Goal: Find specific page/section: Find specific page/section

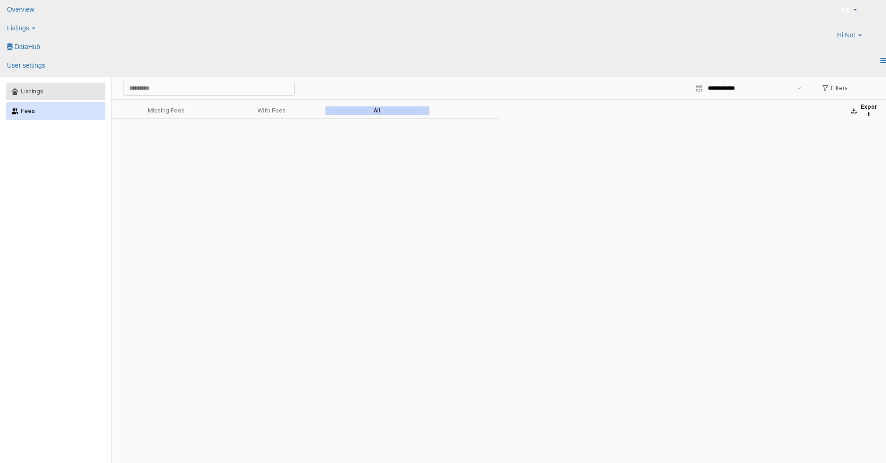
click at [51, 99] on button "Listings" at bounding box center [55, 92] width 99 height 18
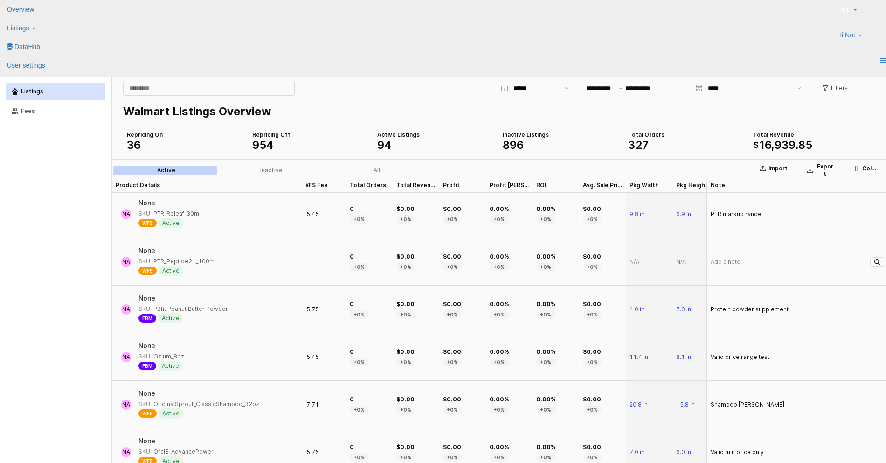
scroll to position [193, 0]
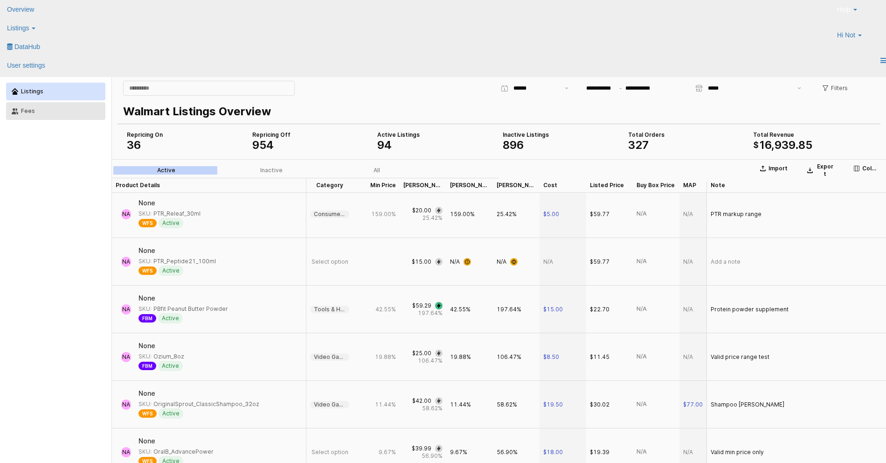
click at [24, 112] on div "Fees" at bounding box center [60, 111] width 79 height 7
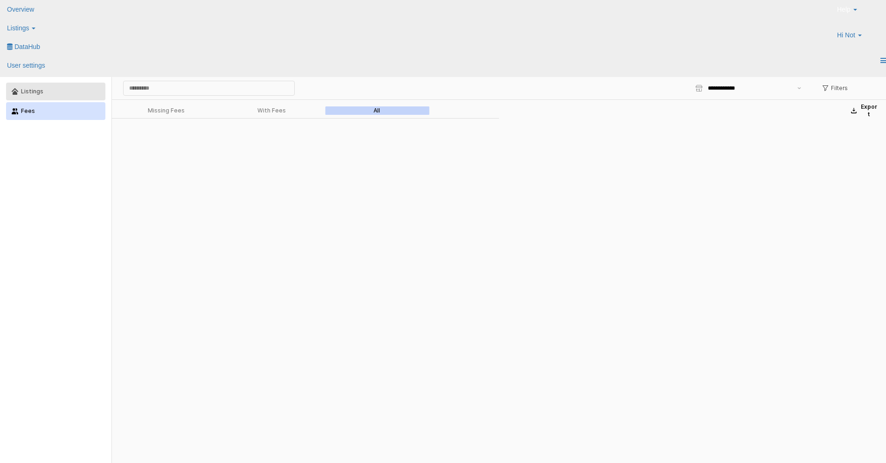
click at [48, 96] on button "Listings" at bounding box center [55, 92] width 99 height 18
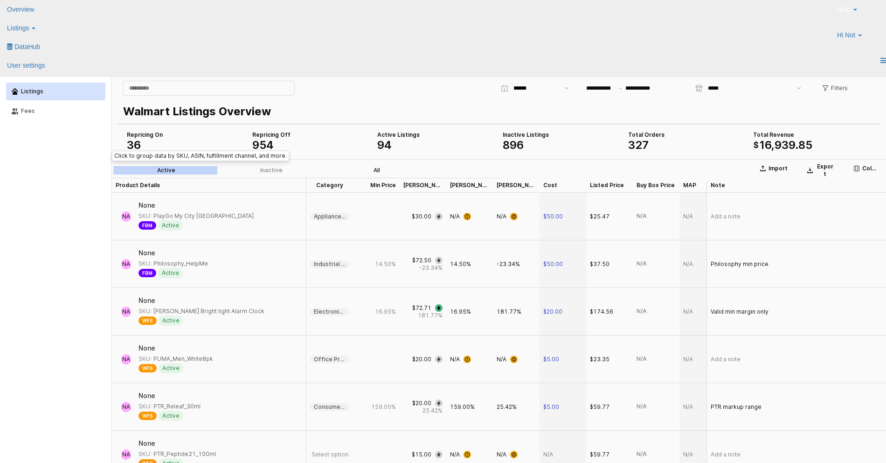
click at [377, 167] on div "All" at bounding box center [377, 170] width 7 height 7
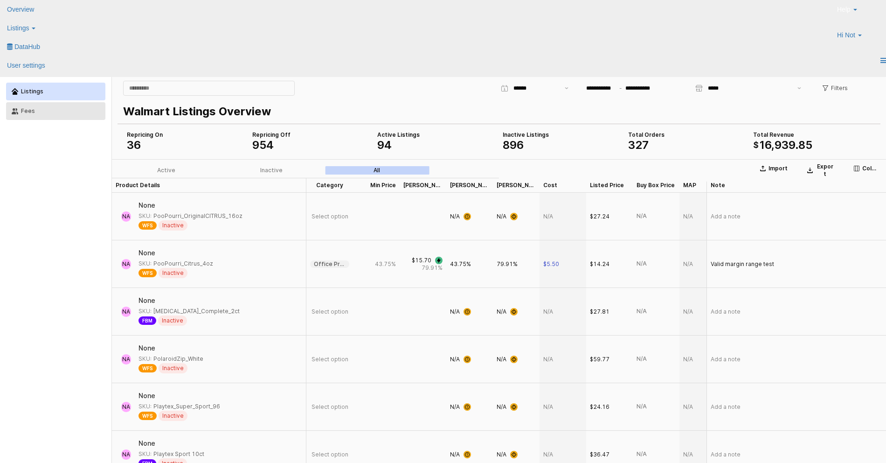
click at [62, 110] on div "Fees" at bounding box center [60, 111] width 79 height 7
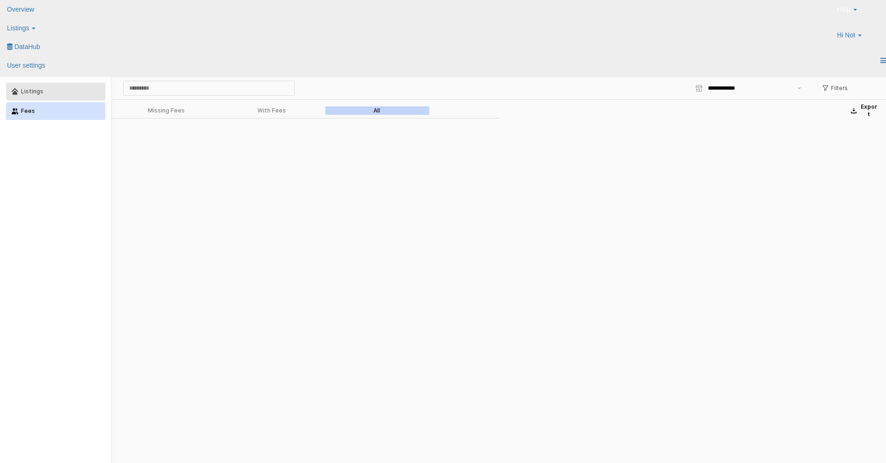
click at [58, 87] on button "Listings" at bounding box center [55, 92] width 99 height 18
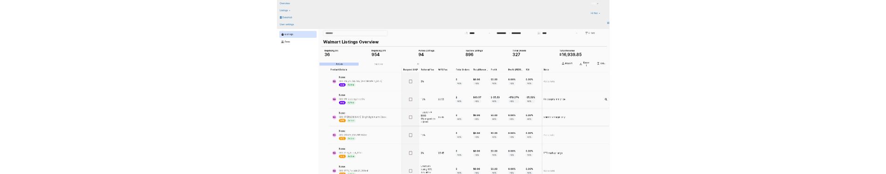
scroll to position [0, 719]
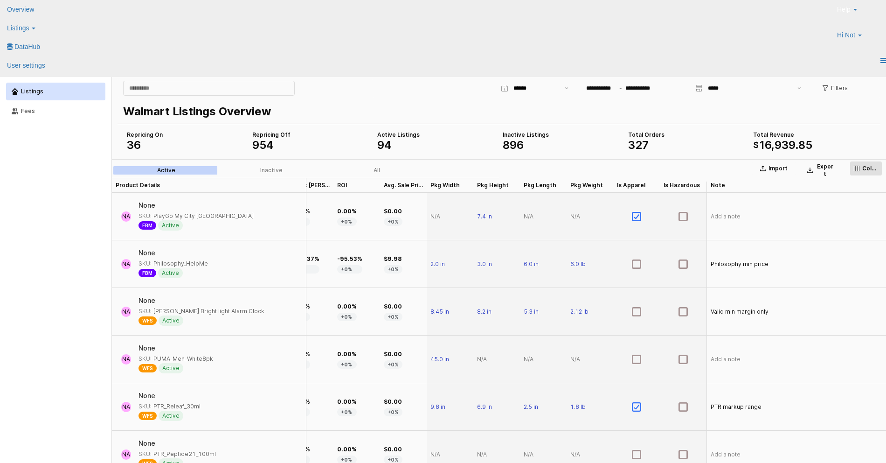
click at [872, 171] on p "Columns" at bounding box center [871, 168] width 16 height 7
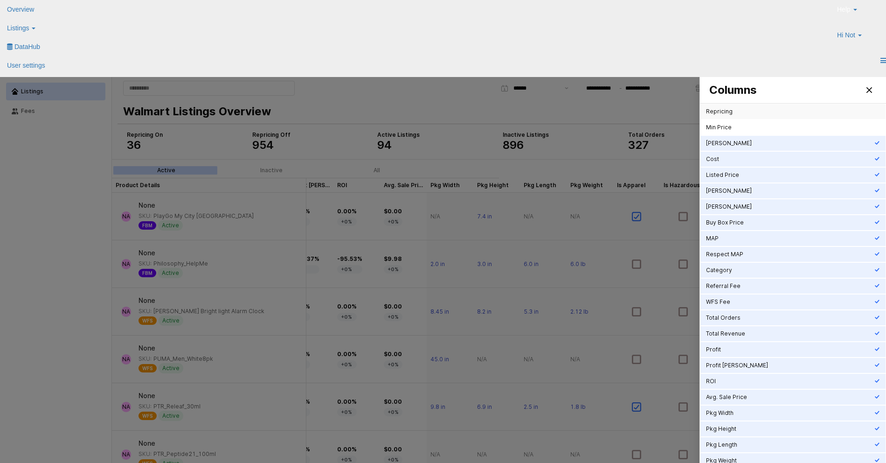
click at [757, 127] on div "Min Price" at bounding box center [790, 127] width 168 height 7
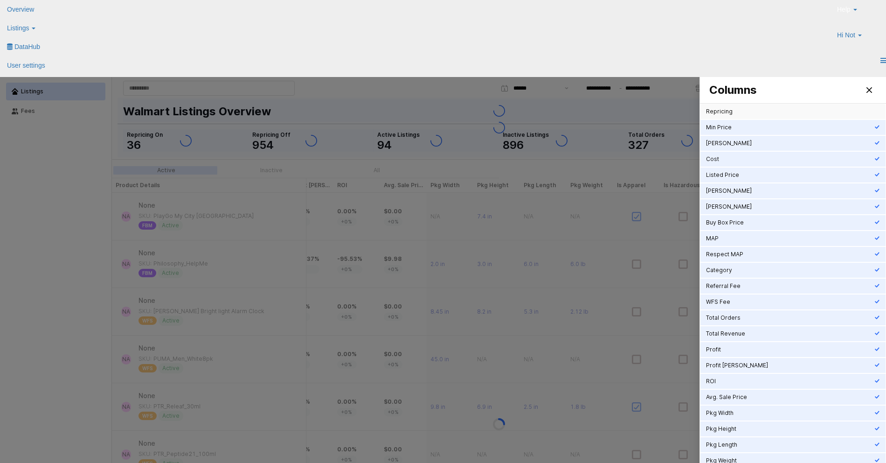
click at [757, 114] on div "Repricing" at bounding box center [790, 111] width 168 height 7
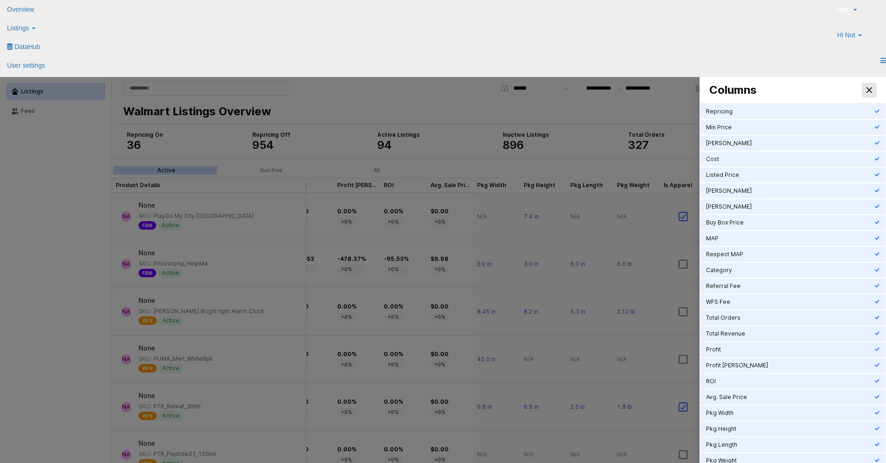
click at [870, 87] on icon "Close" at bounding box center [870, 90] width 6 height 6
